Goal: Find specific page/section: Find specific page/section

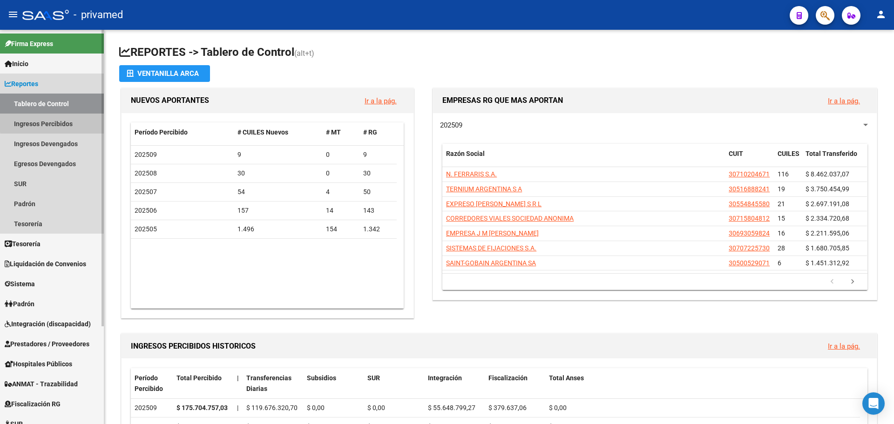
click at [65, 122] on link "Ingresos Percibidos" at bounding box center [52, 124] width 104 height 20
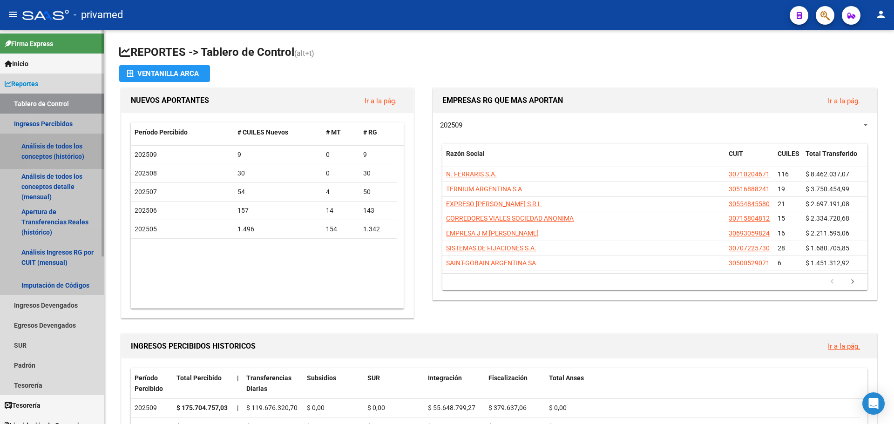
click at [67, 151] on link "Análisis de todos los conceptos (histórico)" at bounding box center [52, 151] width 104 height 35
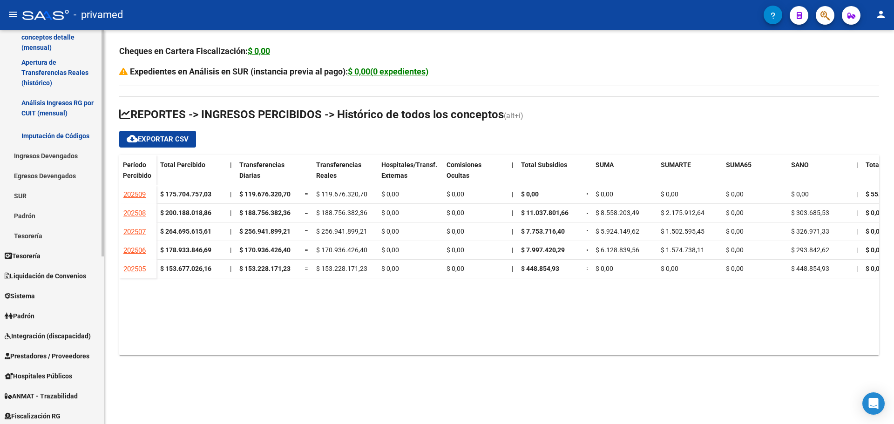
scroll to position [186, 0]
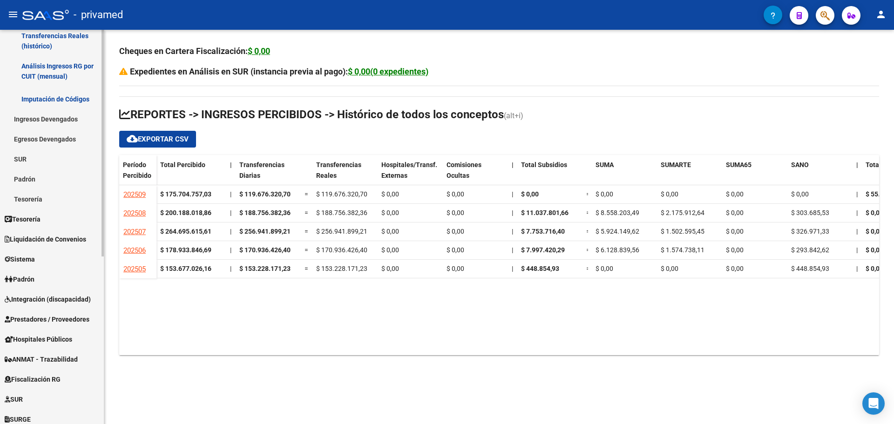
click at [54, 276] on link "Padrón" at bounding box center [52, 279] width 104 height 20
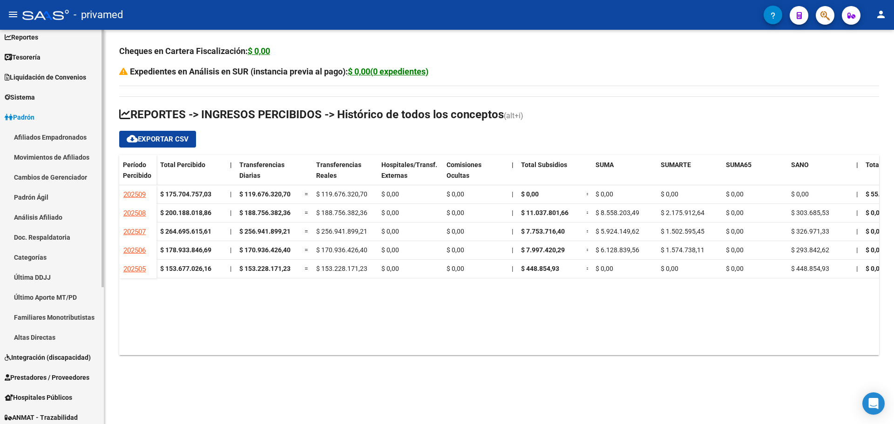
scroll to position [0, 0]
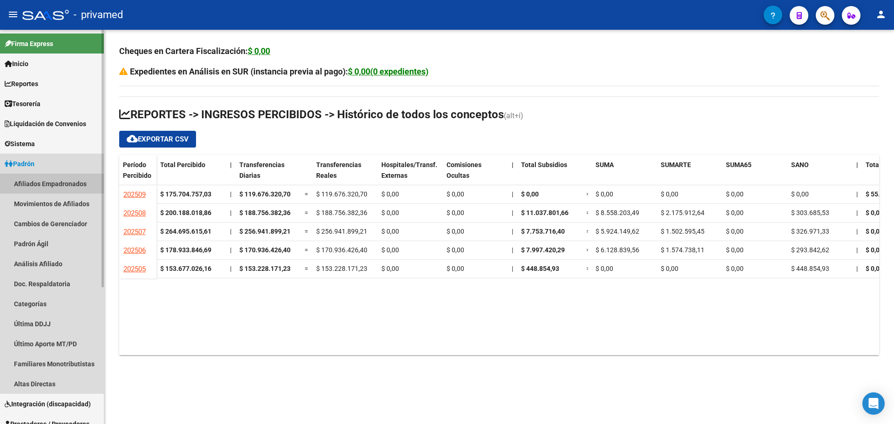
click at [55, 182] on link "Afiliados Empadronados" at bounding box center [52, 184] width 104 height 20
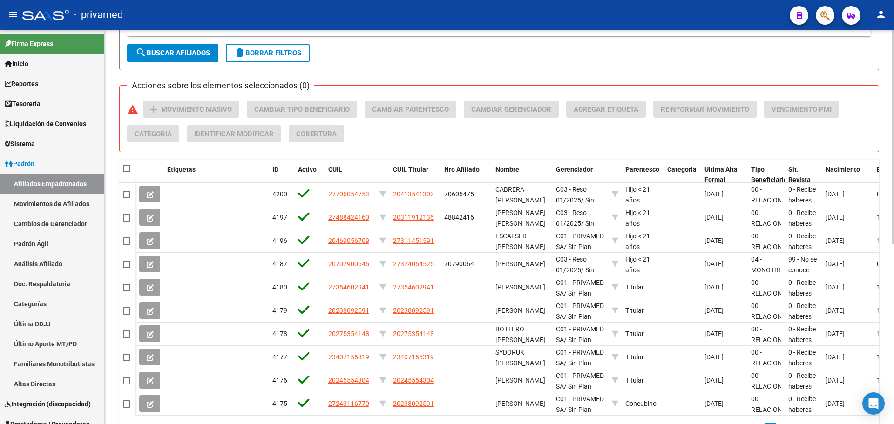
scroll to position [279, 0]
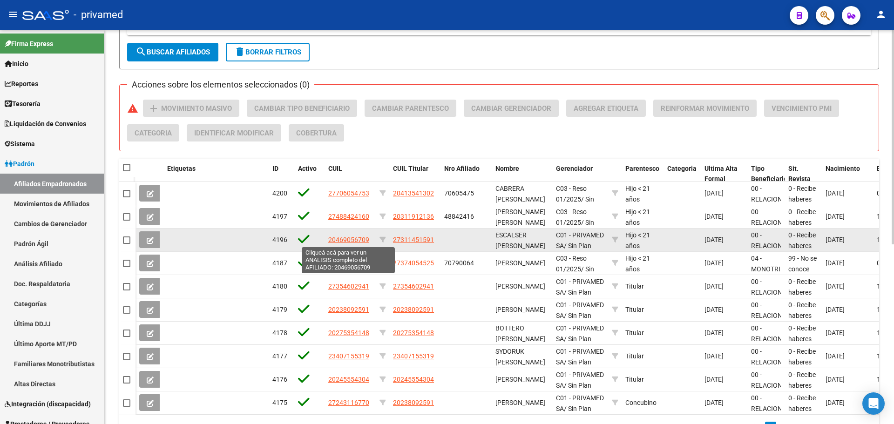
click at [341, 238] on span "20469056709" at bounding box center [348, 239] width 41 height 7
